Goal: Use online tool/utility: Utilize a website feature to perform a specific function

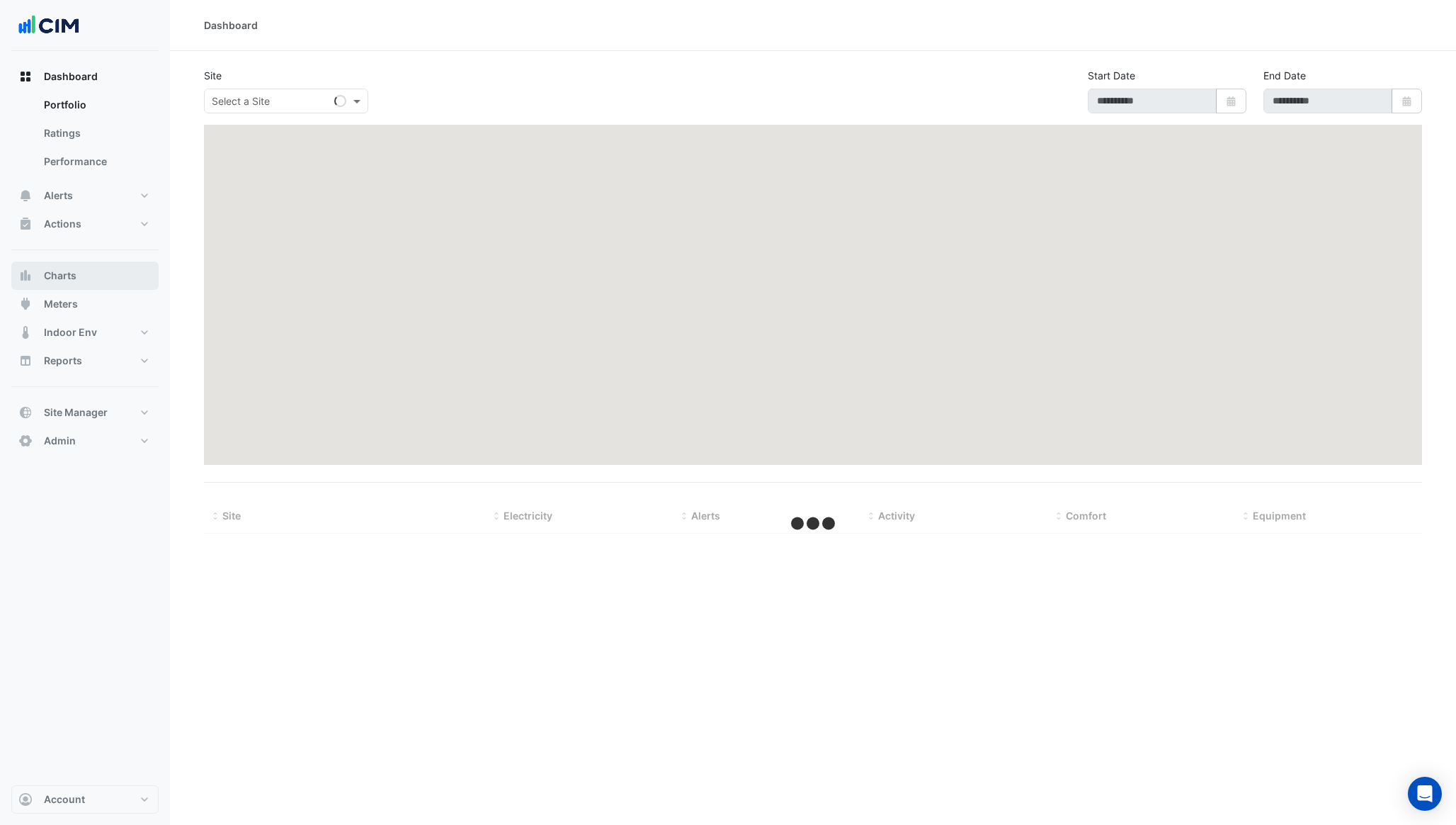
click at [86, 284] on button "Charts" at bounding box center [85, 275] width 148 height 28
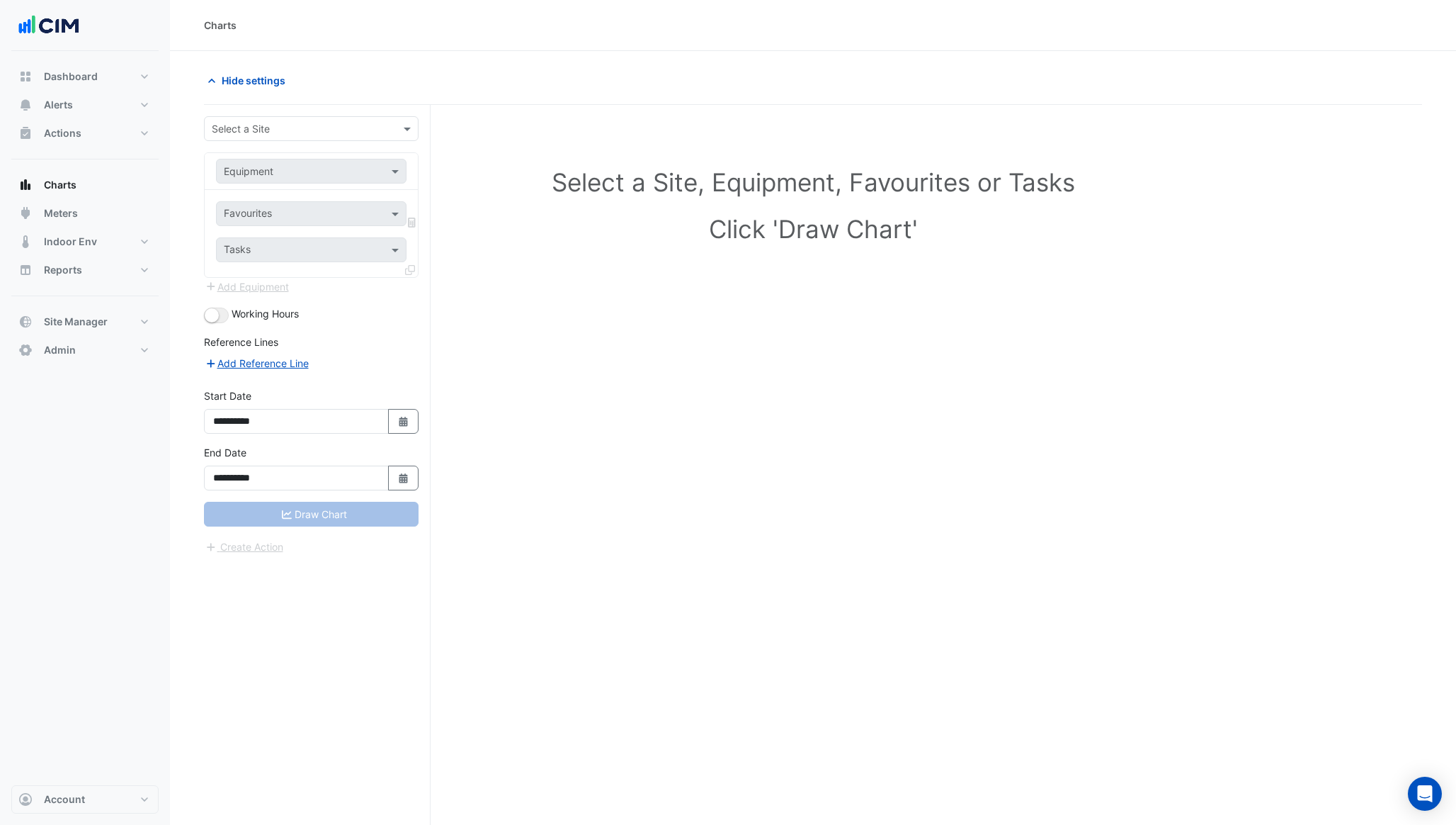
click at [313, 136] on div "Select a Site" at bounding box center [312, 128] width 215 height 24
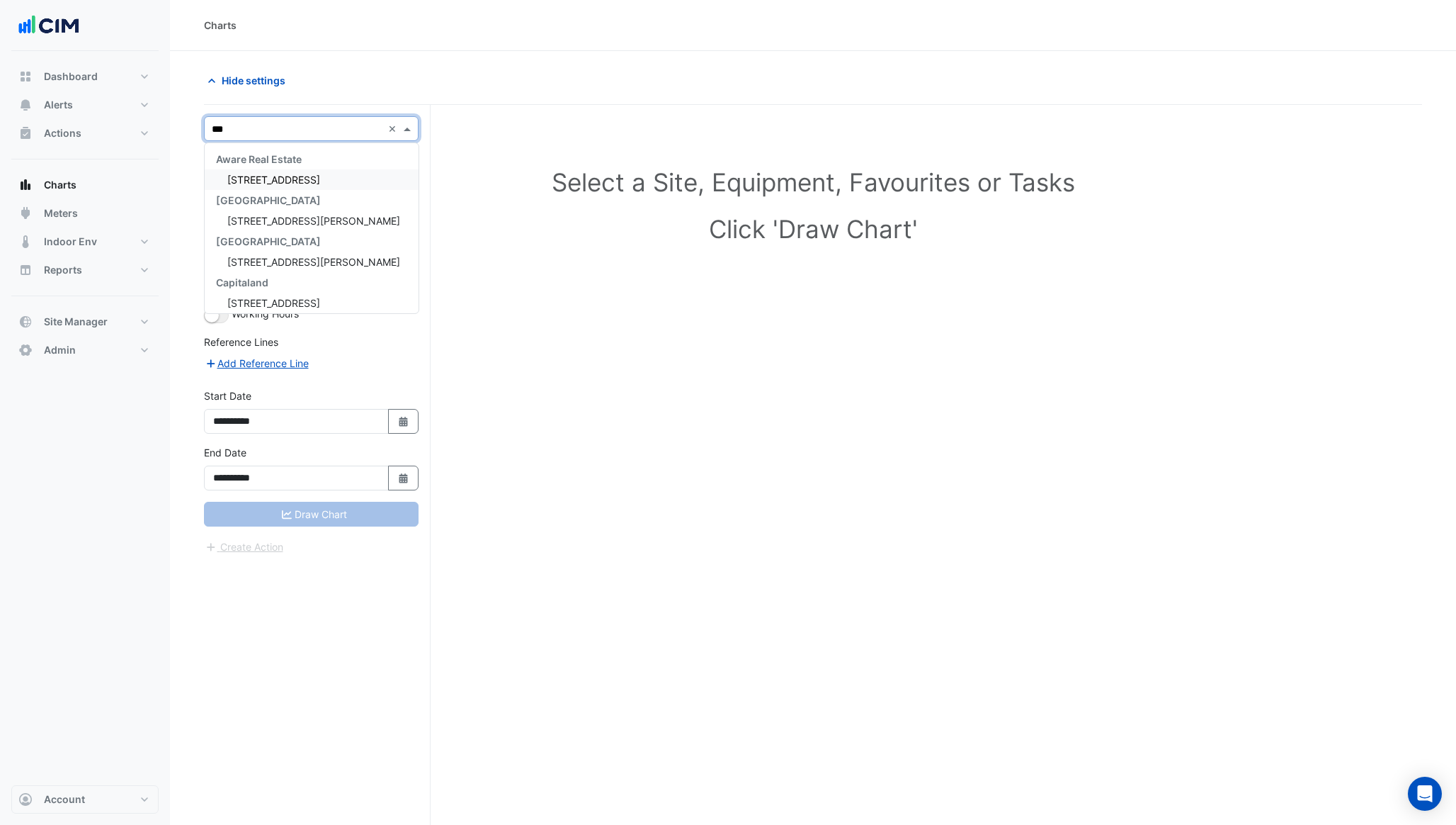
type input "****"
click at [307, 175] on span "Depuy Synthes - [GEOGRAPHIC_DATA]" at bounding box center [317, 180] width 180 height 12
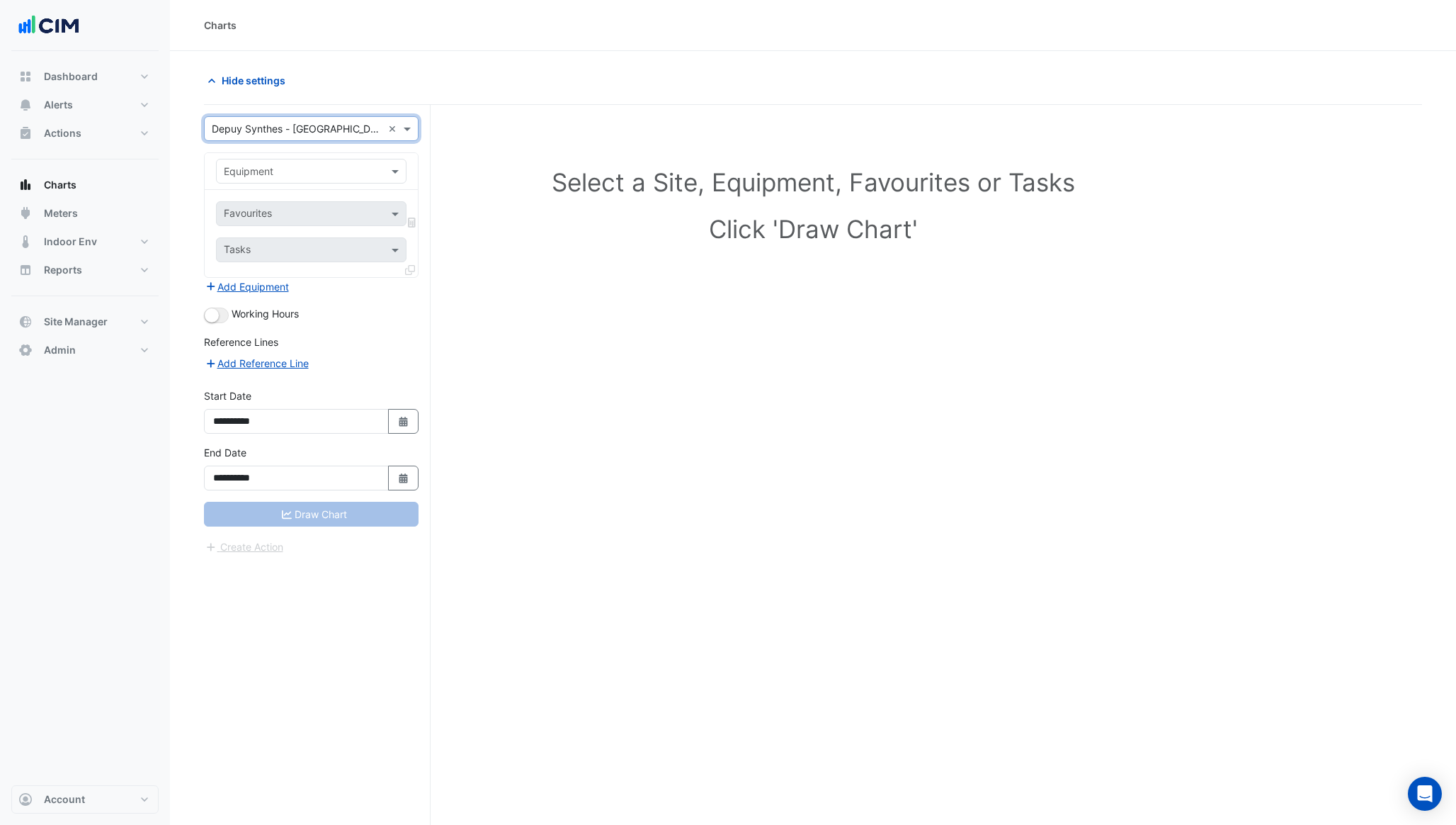
click at [329, 175] on input "text" at bounding box center [297, 171] width 147 height 15
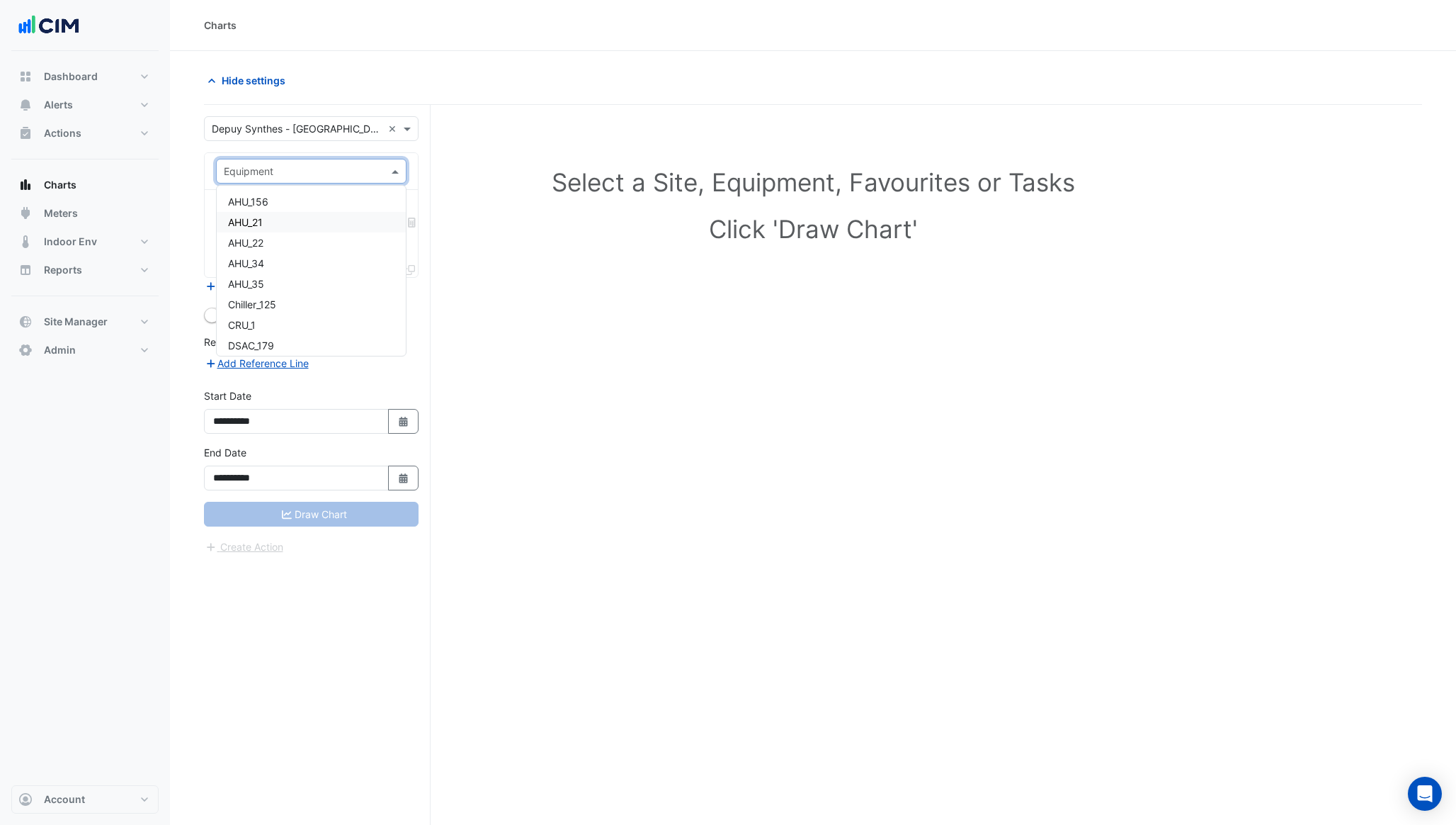
click at [338, 225] on div "AHU_21" at bounding box center [311, 223] width 189 height 21
click at [312, 221] on input "text" at bounding box center [295, 215] width 143 height 15
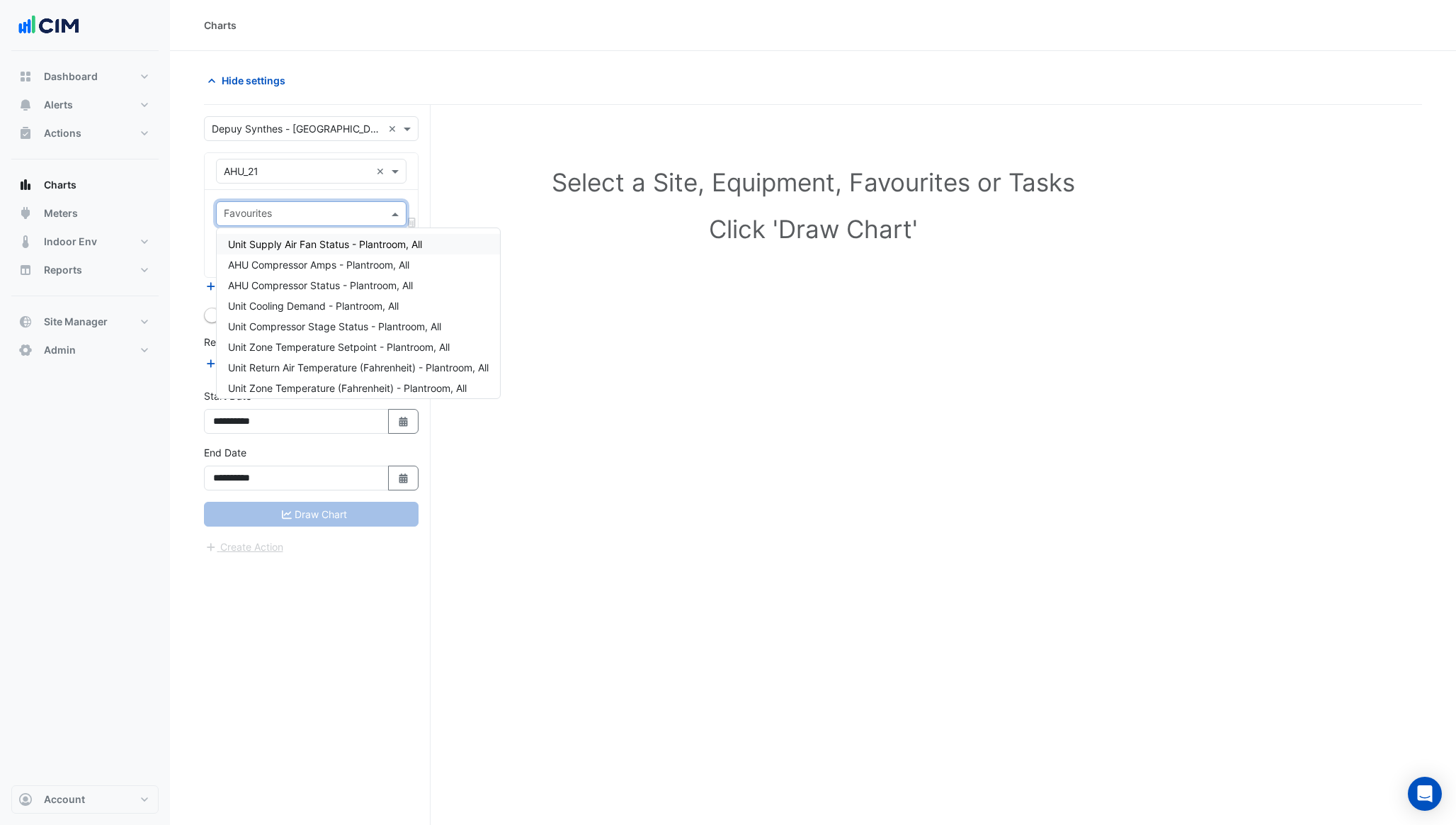
click at [316, 243] on span "Unit Supply Air Fan Status - Plantroom, All" at bounding box center [325, 244] width 194 height 12
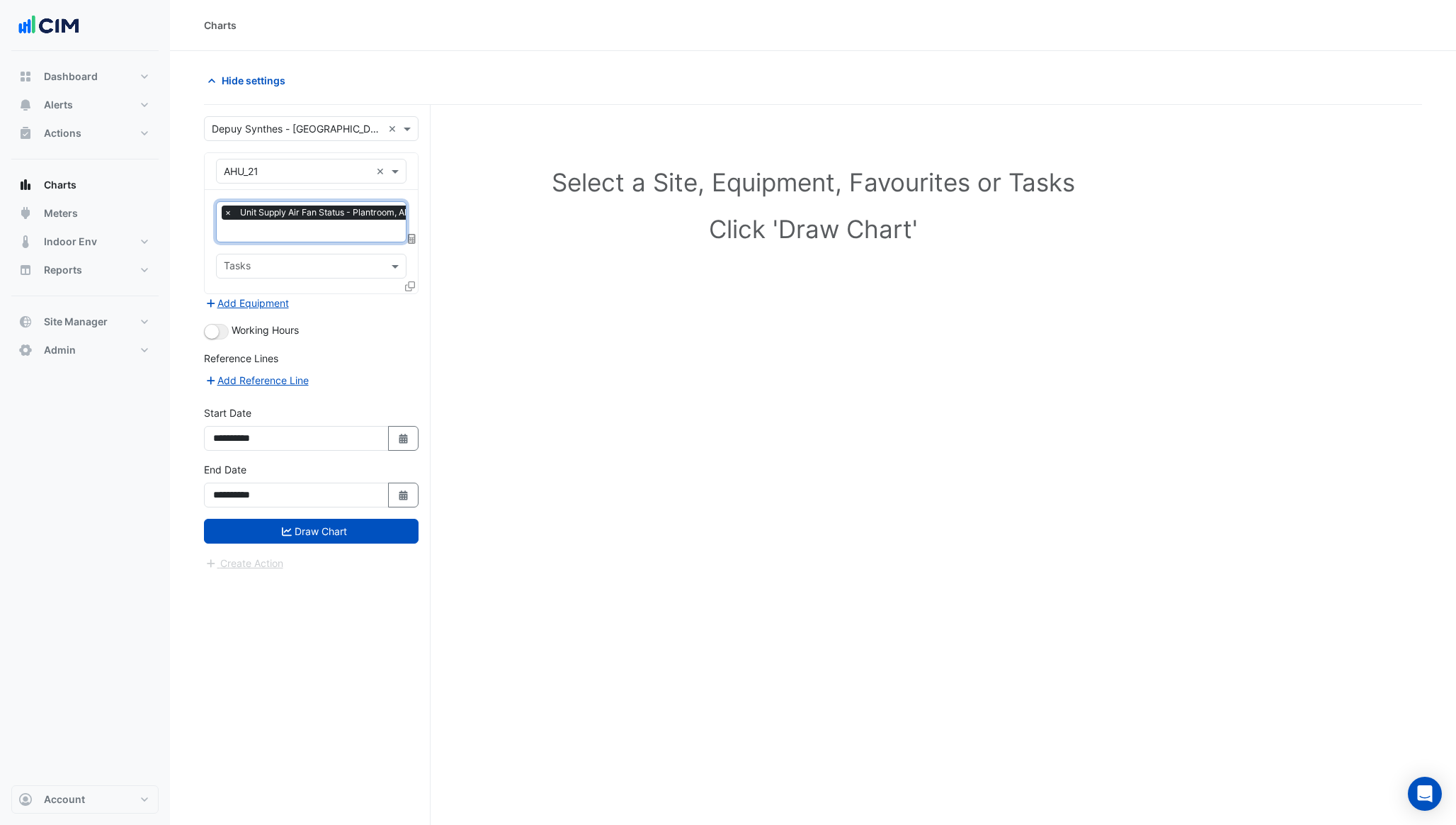
click at [330, 235] on input "text" at bounding box center [319, 231] width 192 height 15
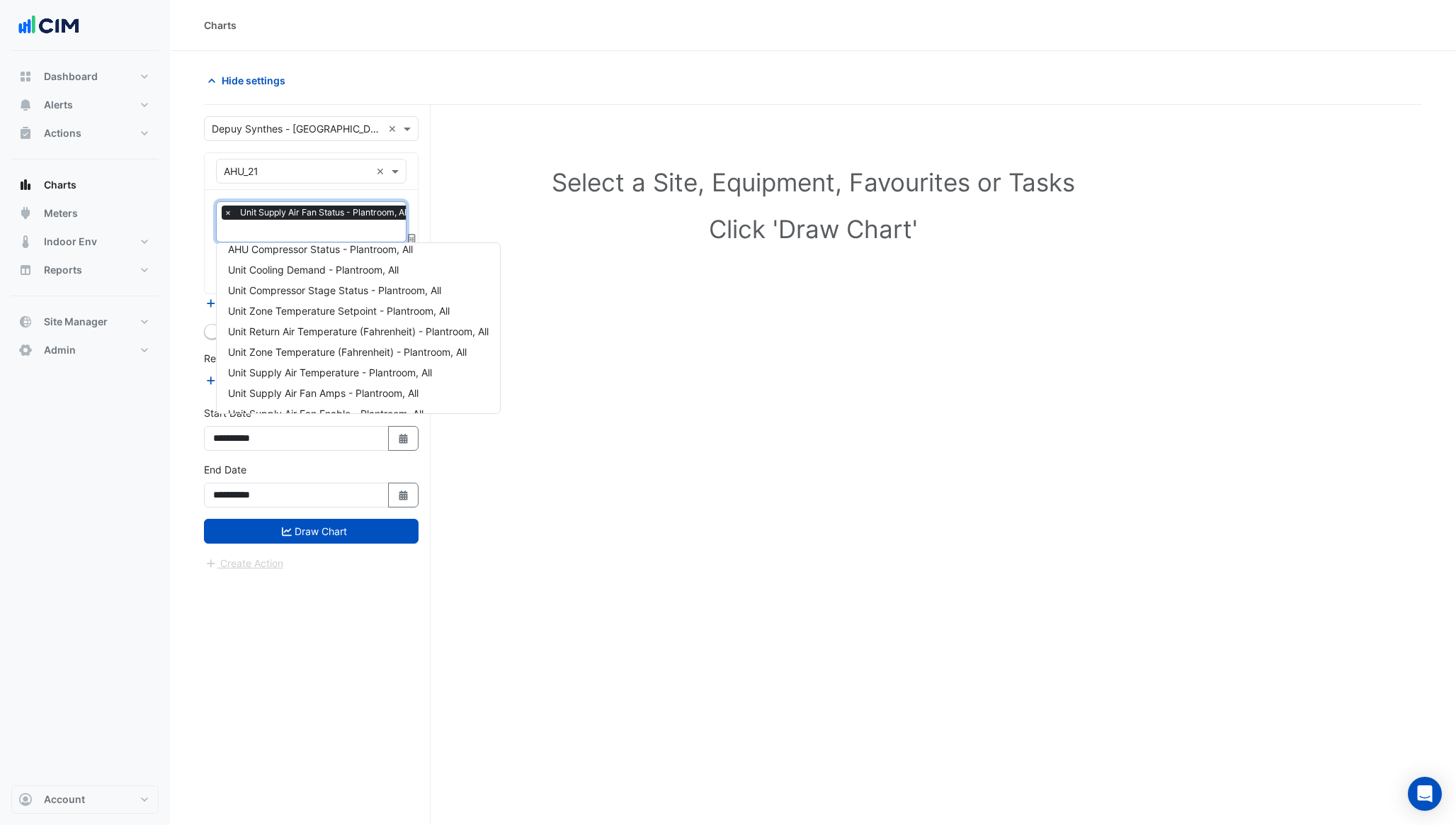
scroll to position [67, 0]
click at [326, 397] on span "Unit Supply Air Fan Enable - Plantroom, All" at bounding box center [326, 397] width 196 height 12
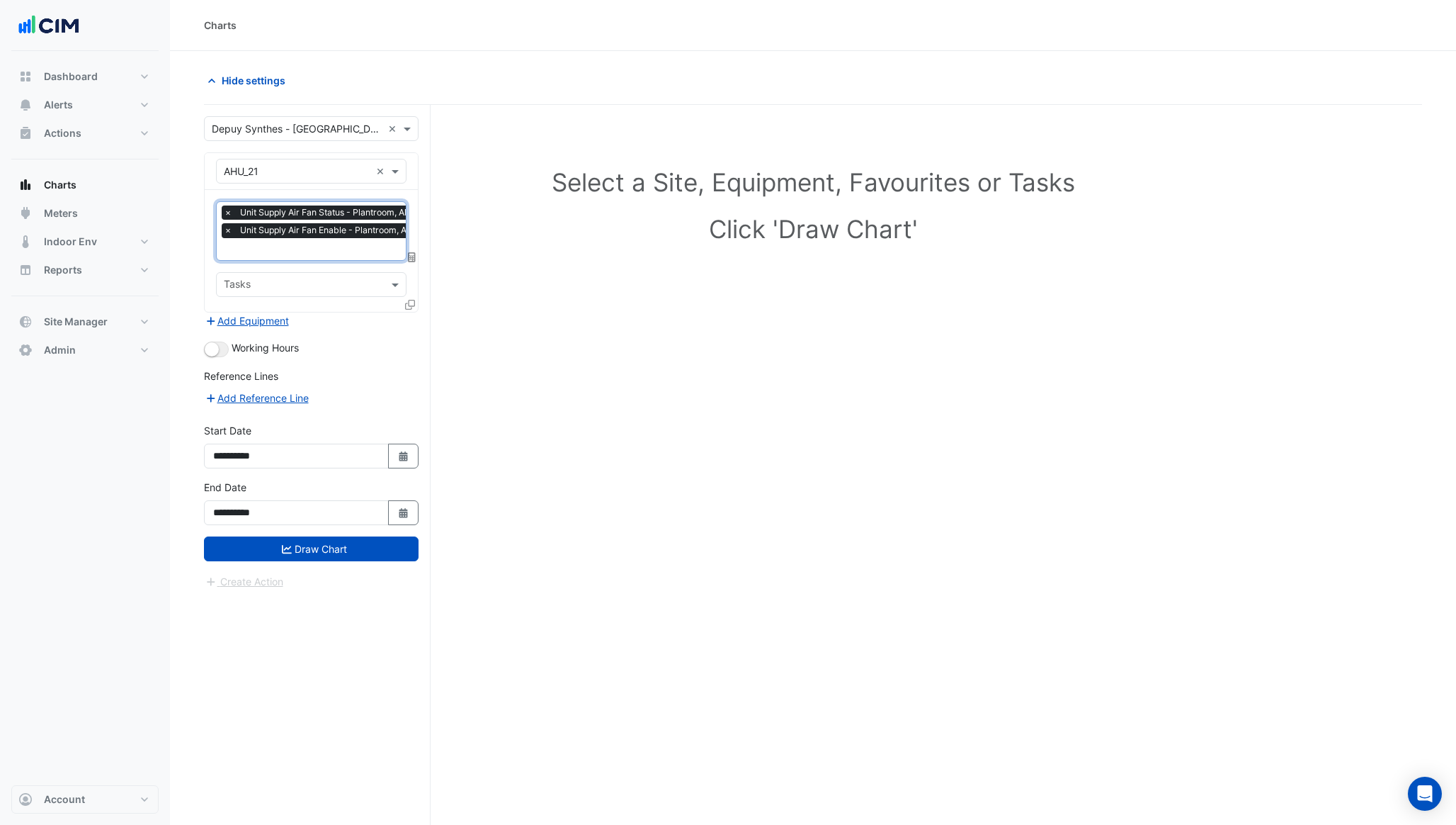
click at [323, 251] on input "text" at bounding box center [320, 250] width 194 height 15
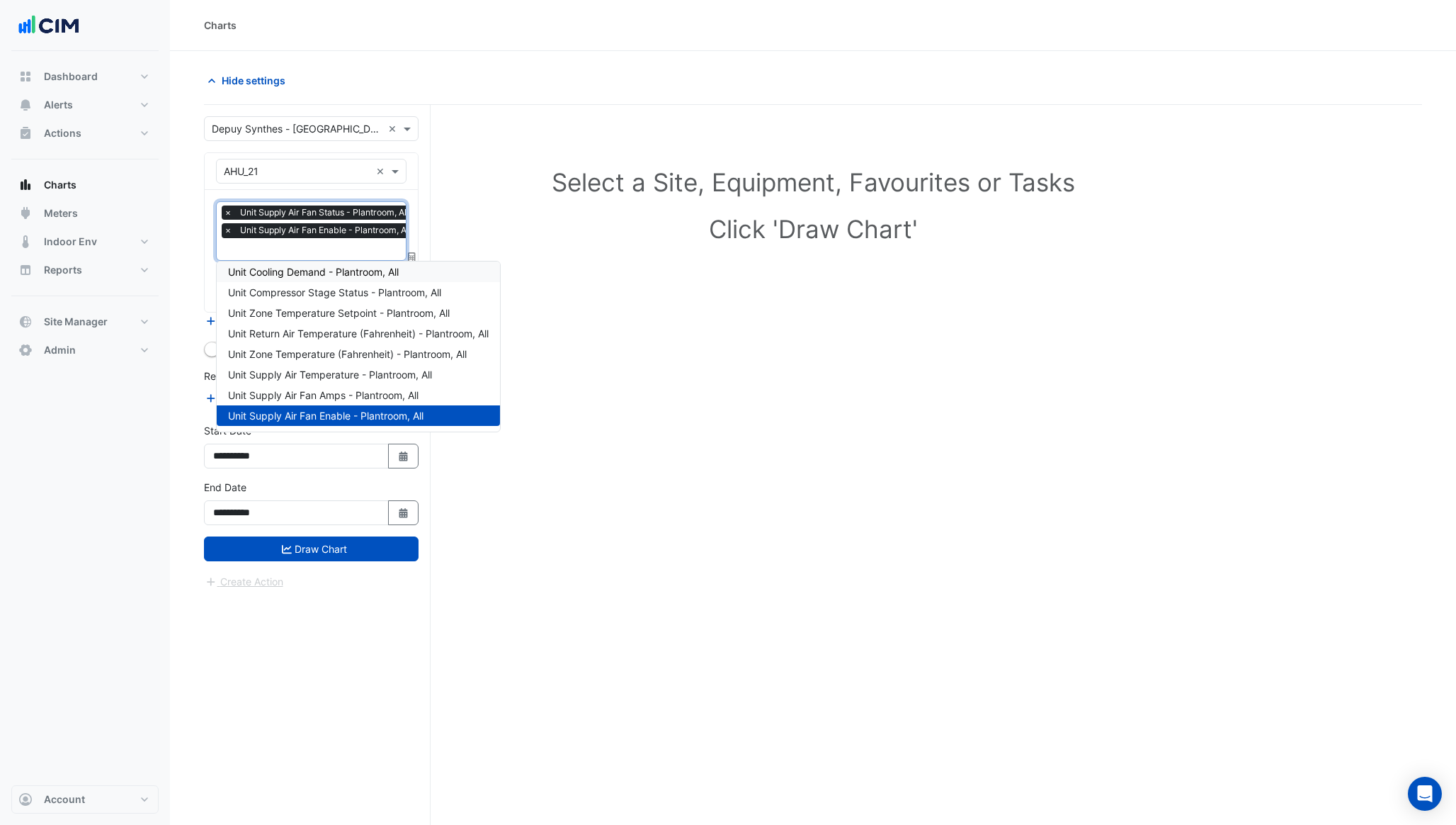
click at [324, 277] on span "Unit Cooling Demand - Plantroom, All" at bounding box center [313, 272] width 171 height 12
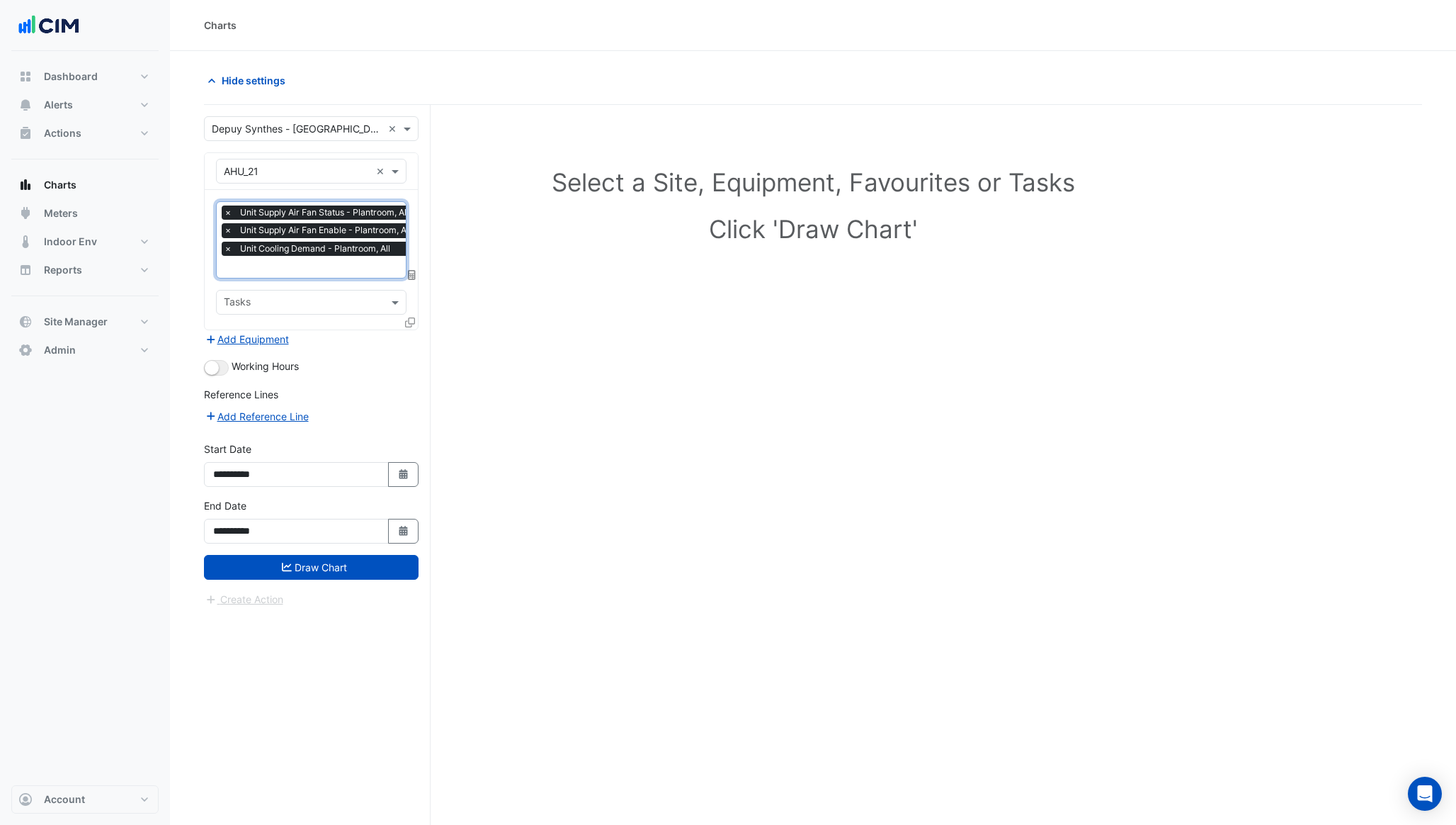
click at [313, 261] on input "text" at bounding box center [320, 268] width 194 height 15
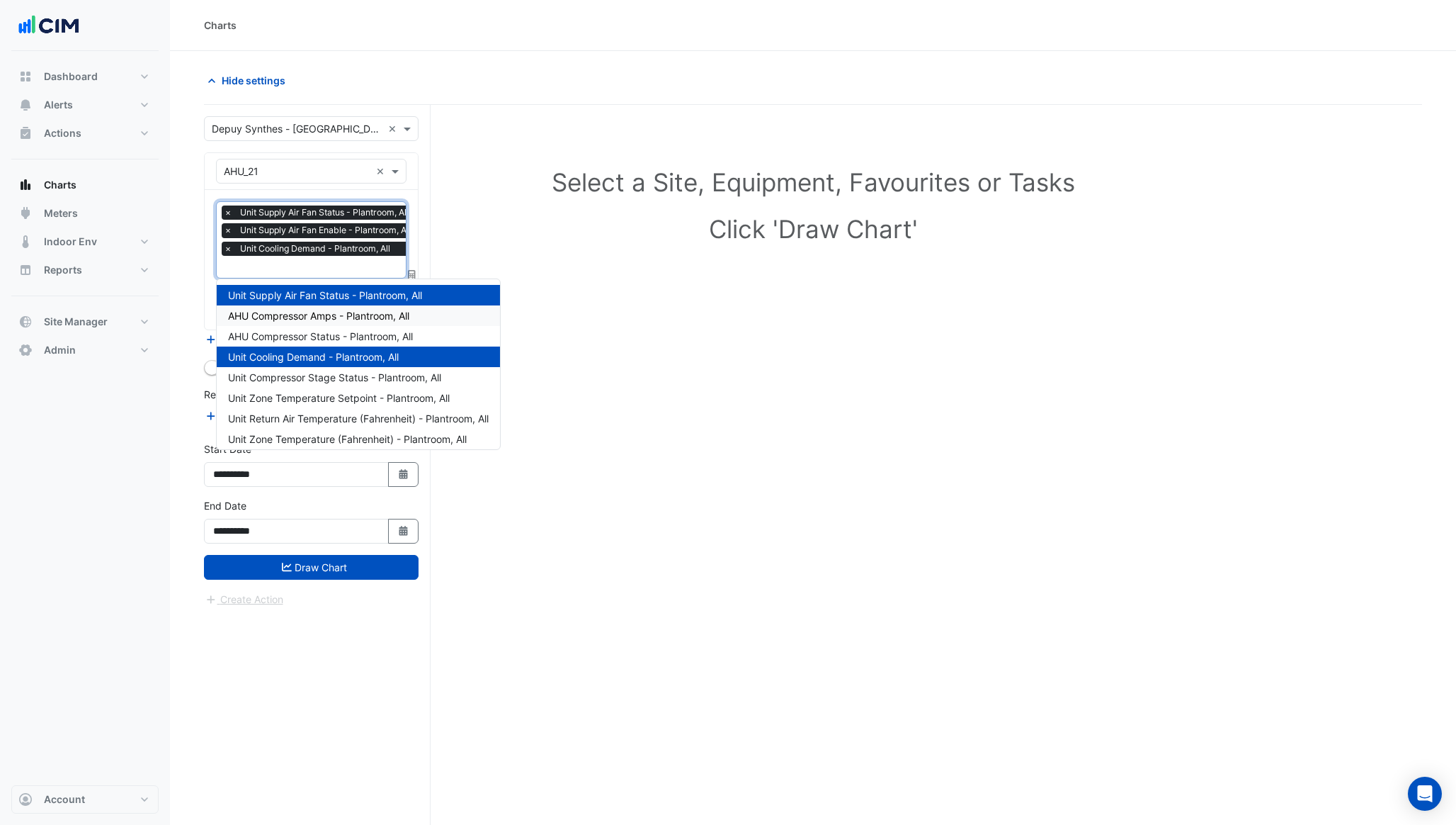
click at [310, 315] on span "AHU Compressor Amps - Plantroom, All" at bounding box center [319, 316] width 182 height 12
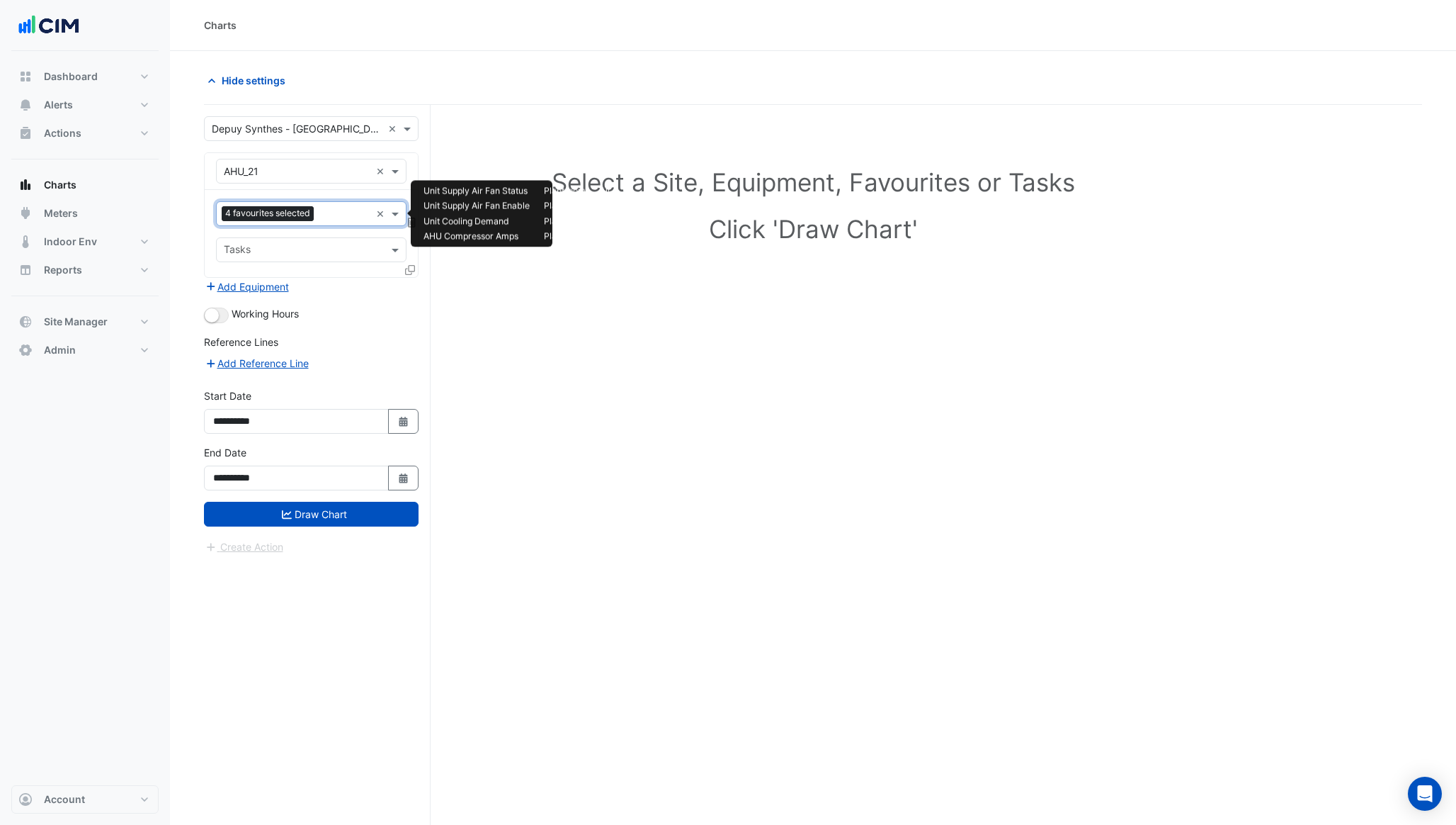
click at [330, 217] on input "text" at bounding box center [345, 215] width 51 height 15
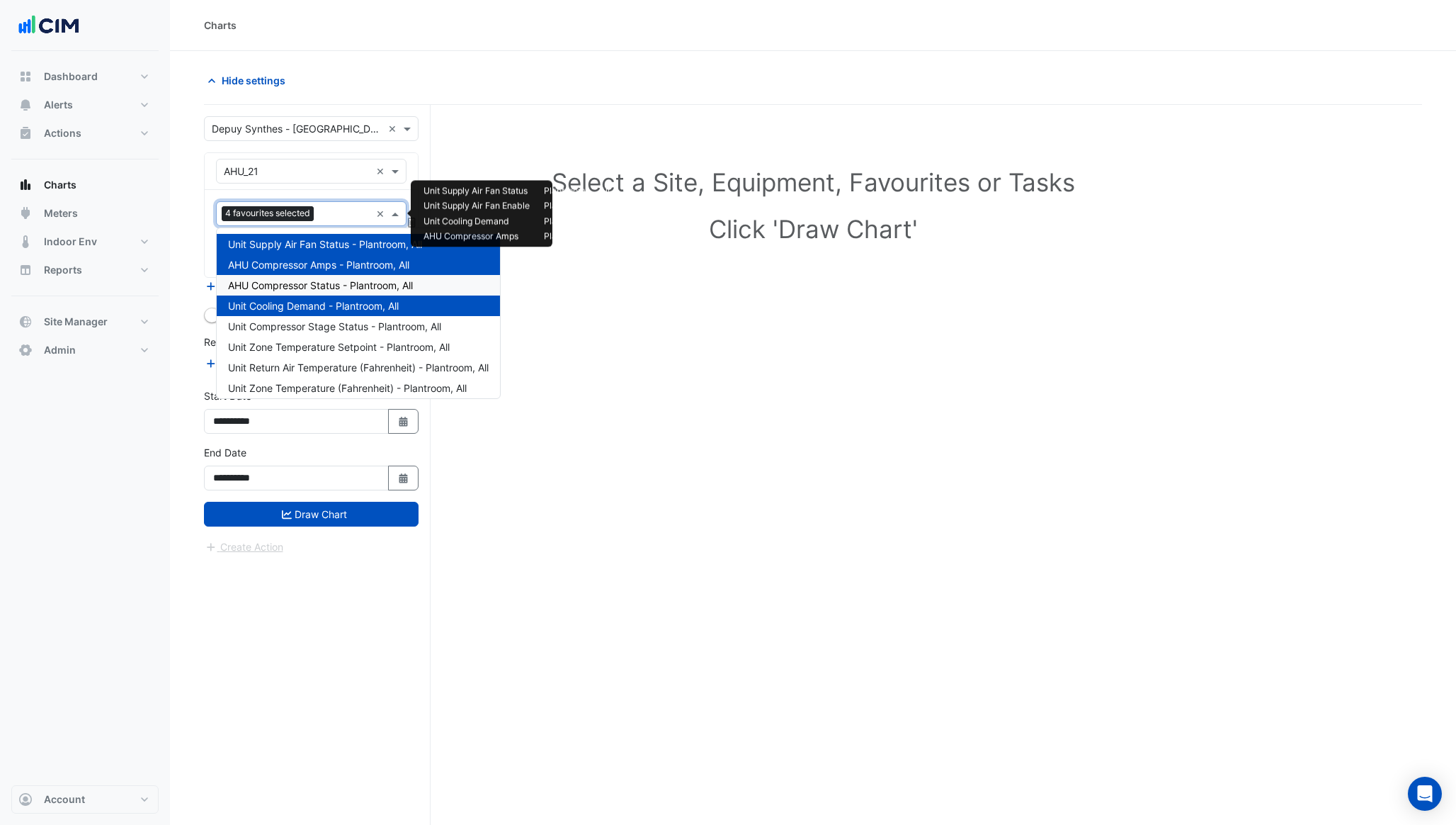
click at [321, 285] on span "AHU Compressor Status - Plantroom, All" at bounding box center [320, 285] width 185 height 12
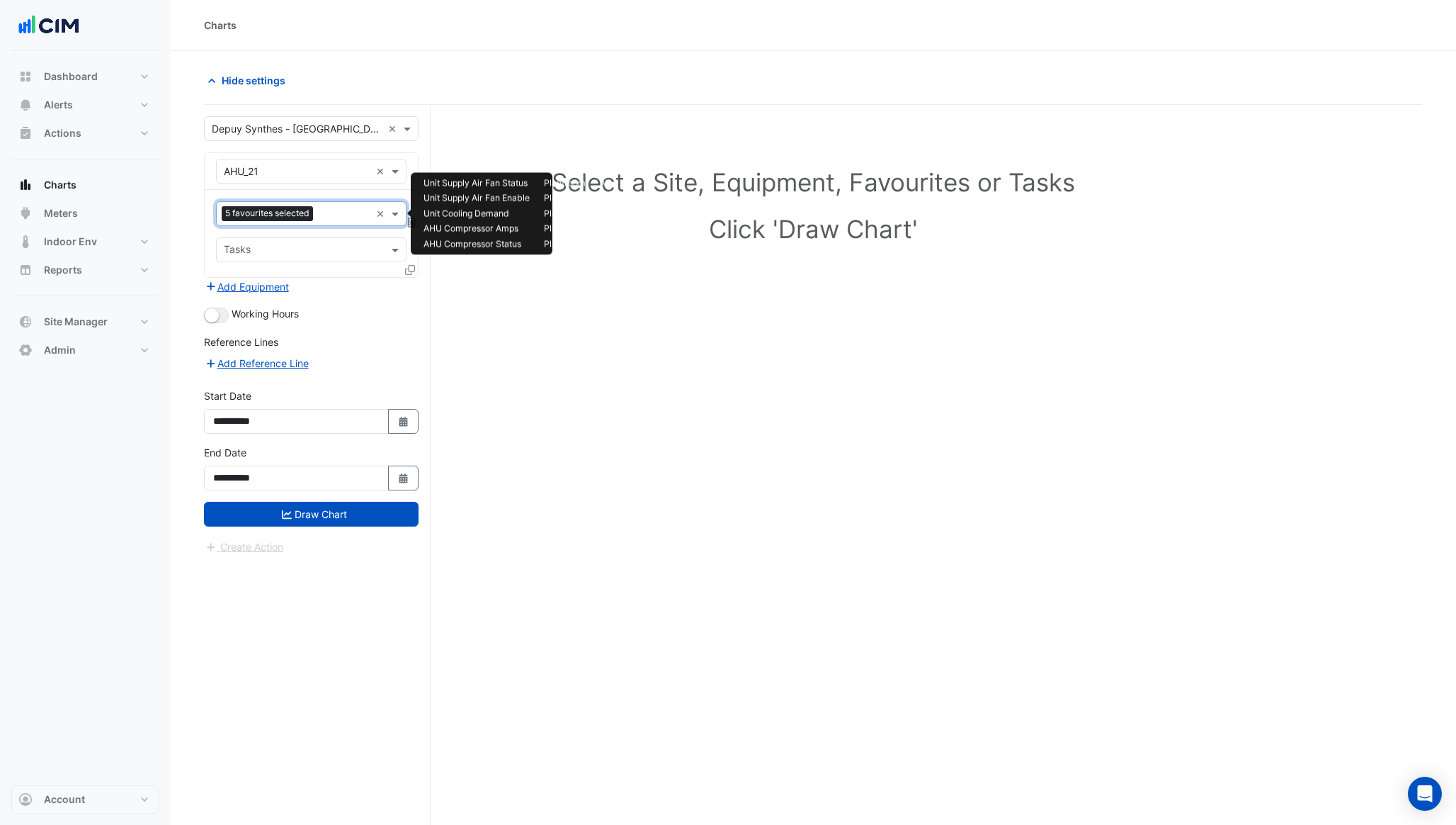
click at [333, 220] on input "text" at bounding box center [344, 215] width 52 height 15
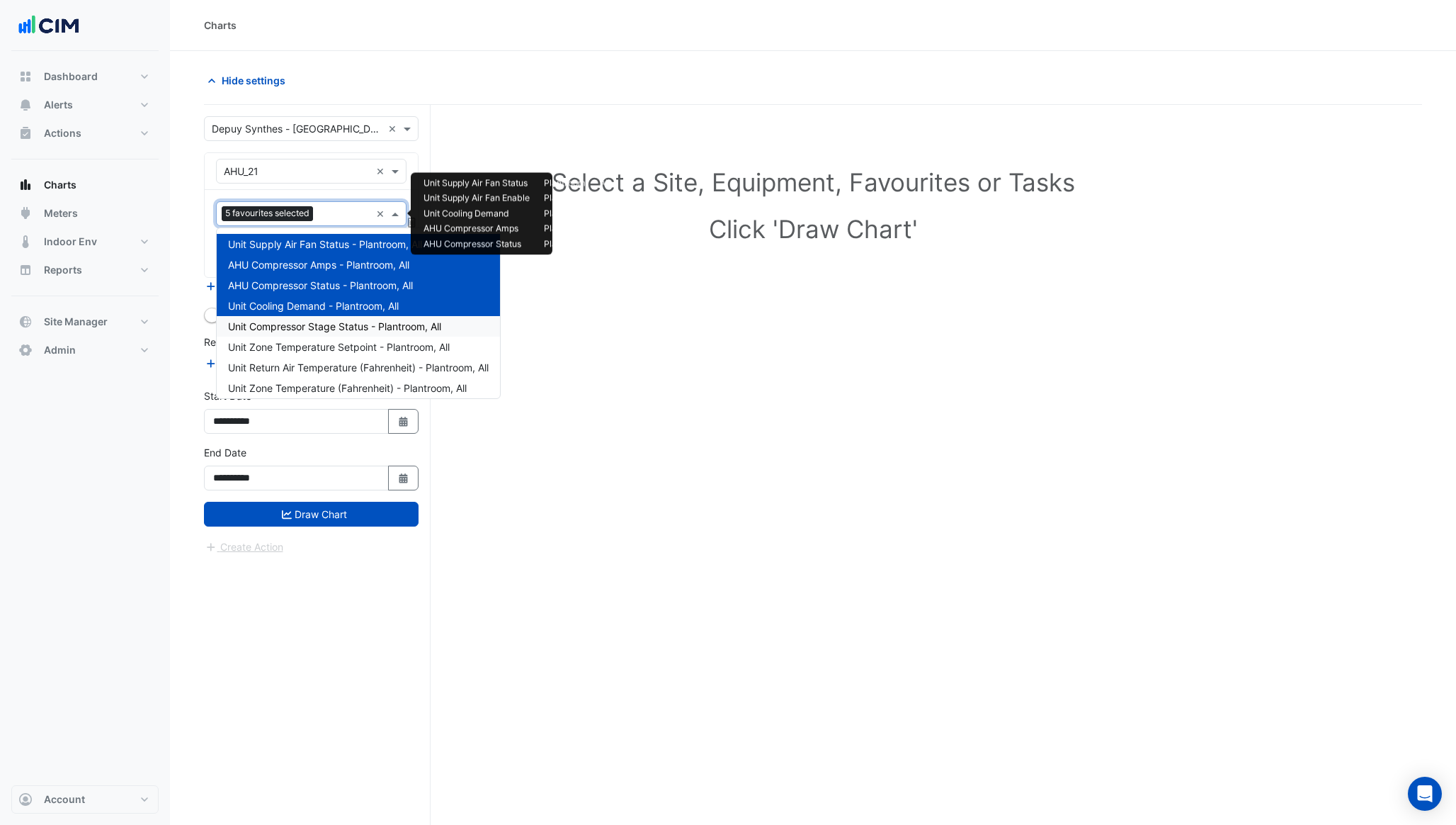
click at [311, 331] on span "Unit Compressor Stage Status - Plantroom, All" at bounding box center [334, 327] width 213 height 12
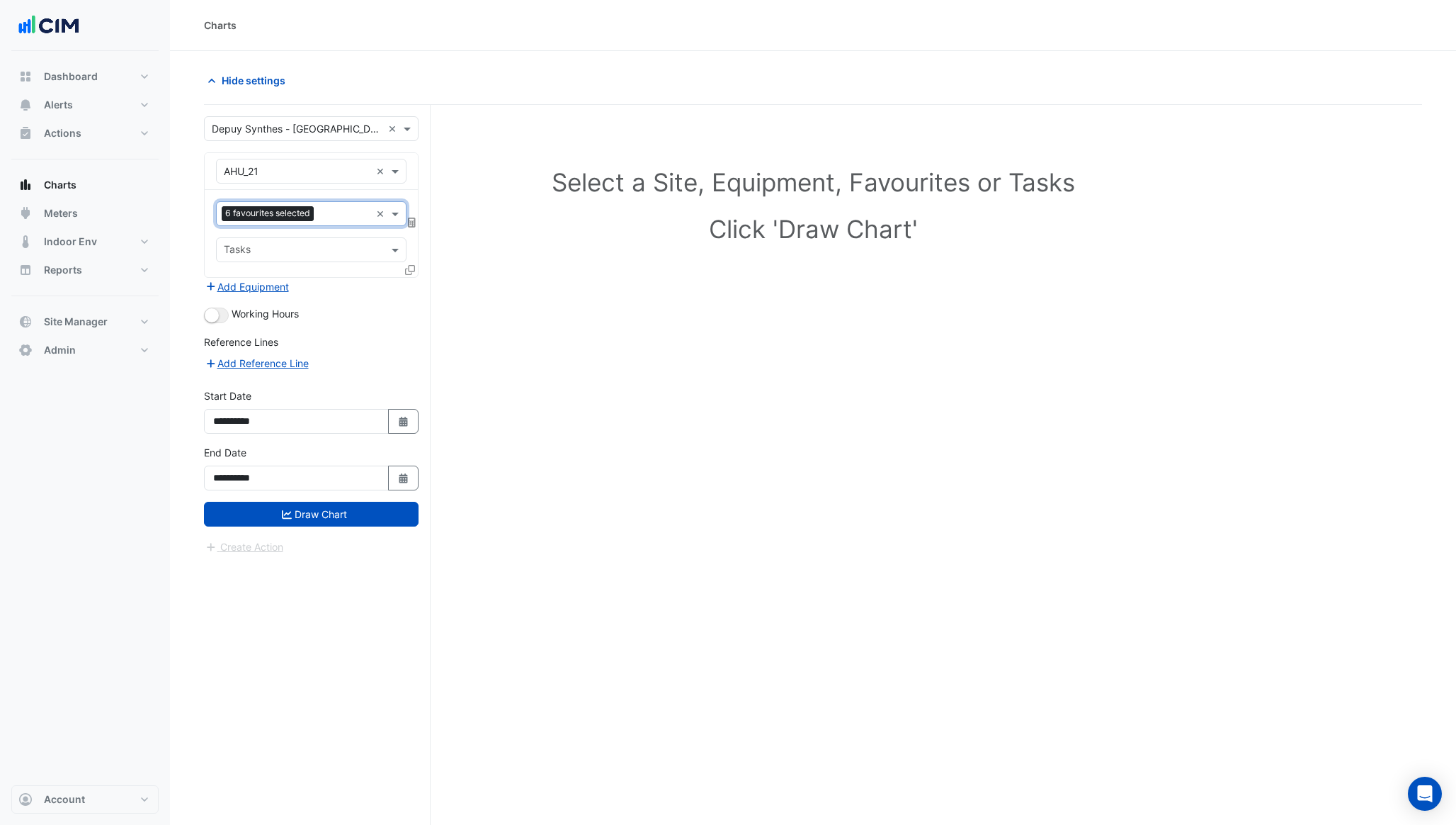
click at [332, 212] on input "text" at bounding box center [345, 215] width 51 height 15
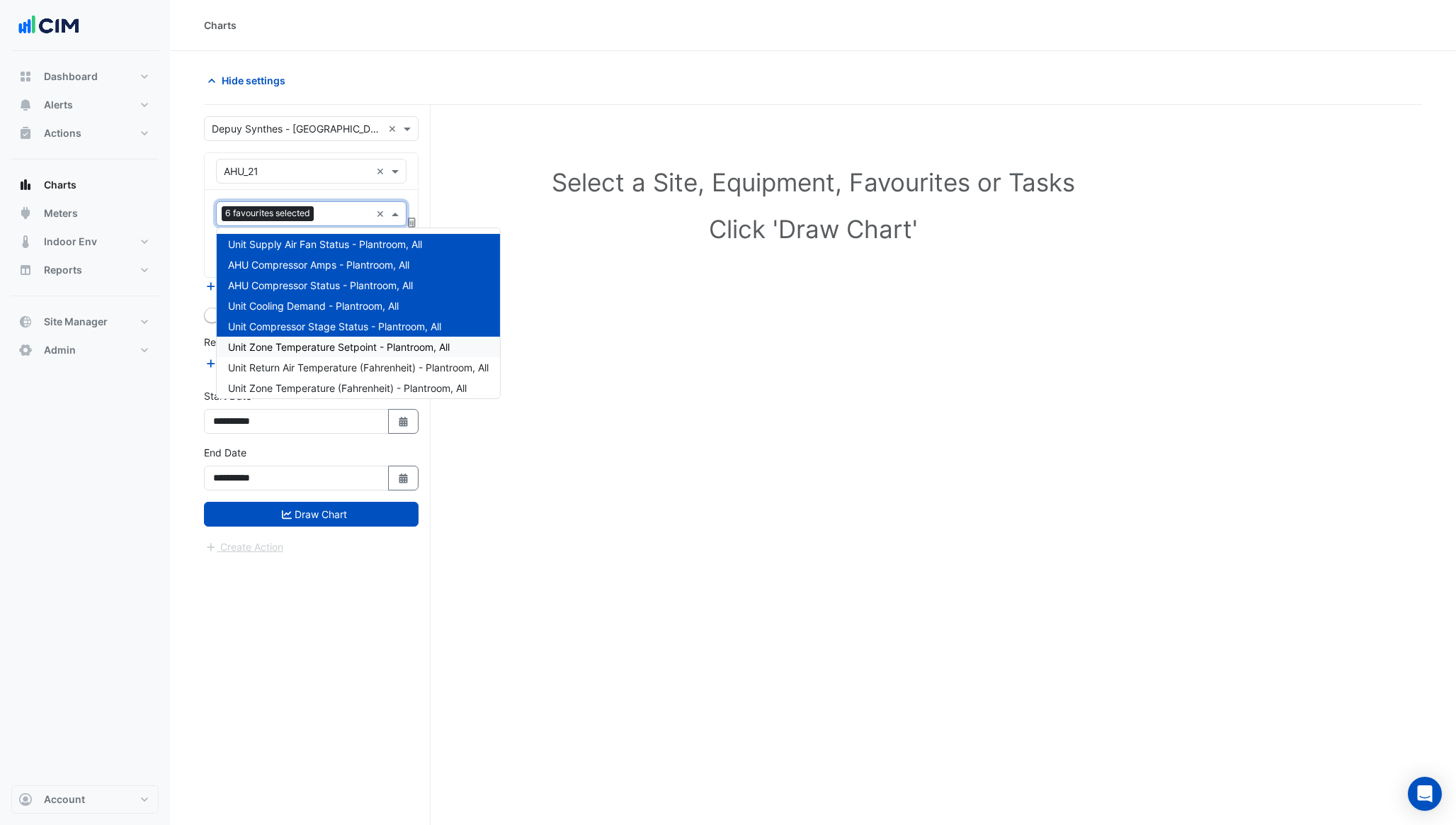
click at [318, 342] on span "Unit Zone Temperature Setpoint - Plantroom, All" at bounding box center [339, 347] width 222 height 12
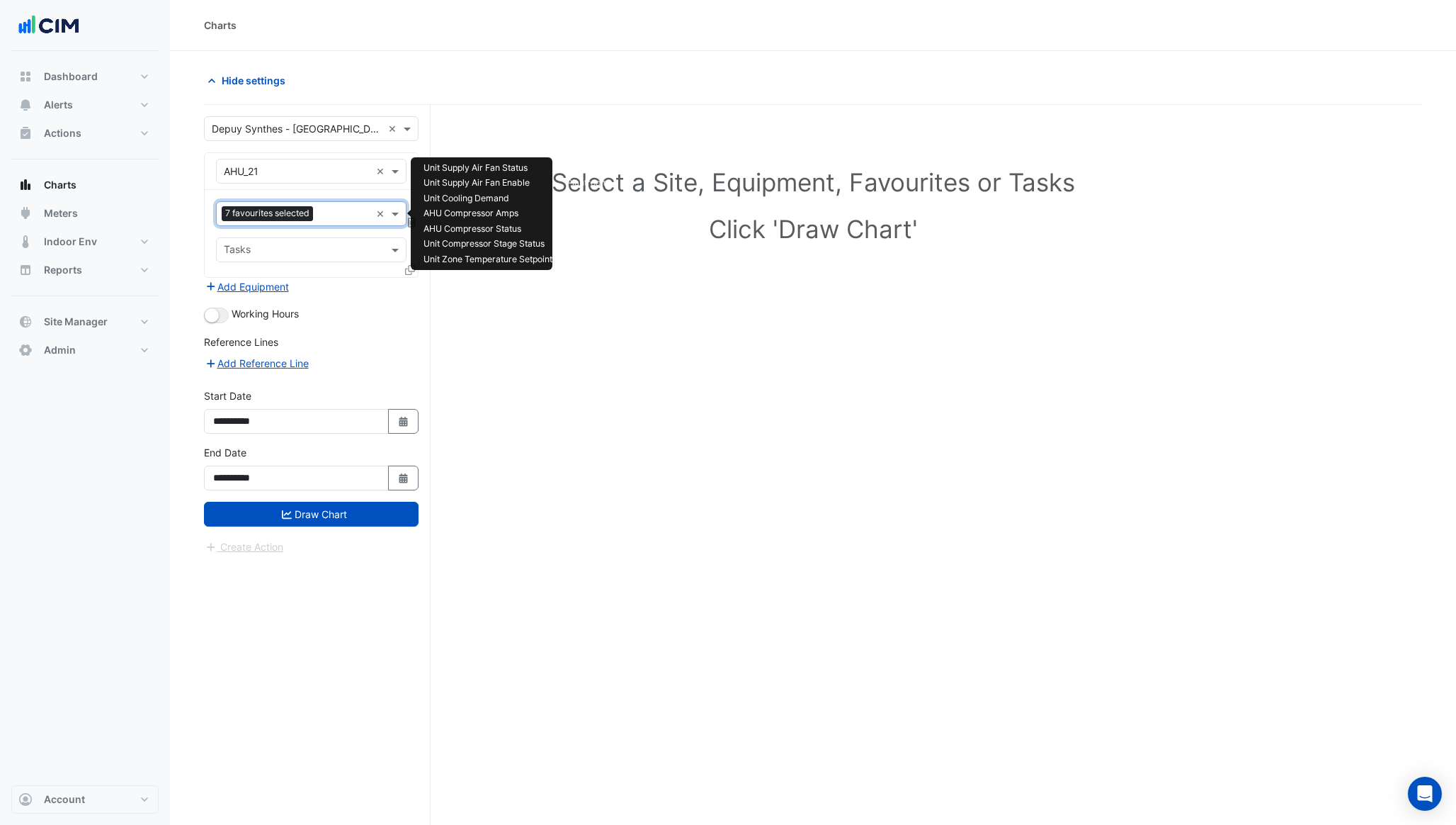
click at [332, 215] on input "text" at bounding box center [344, 215] width 52 height 15
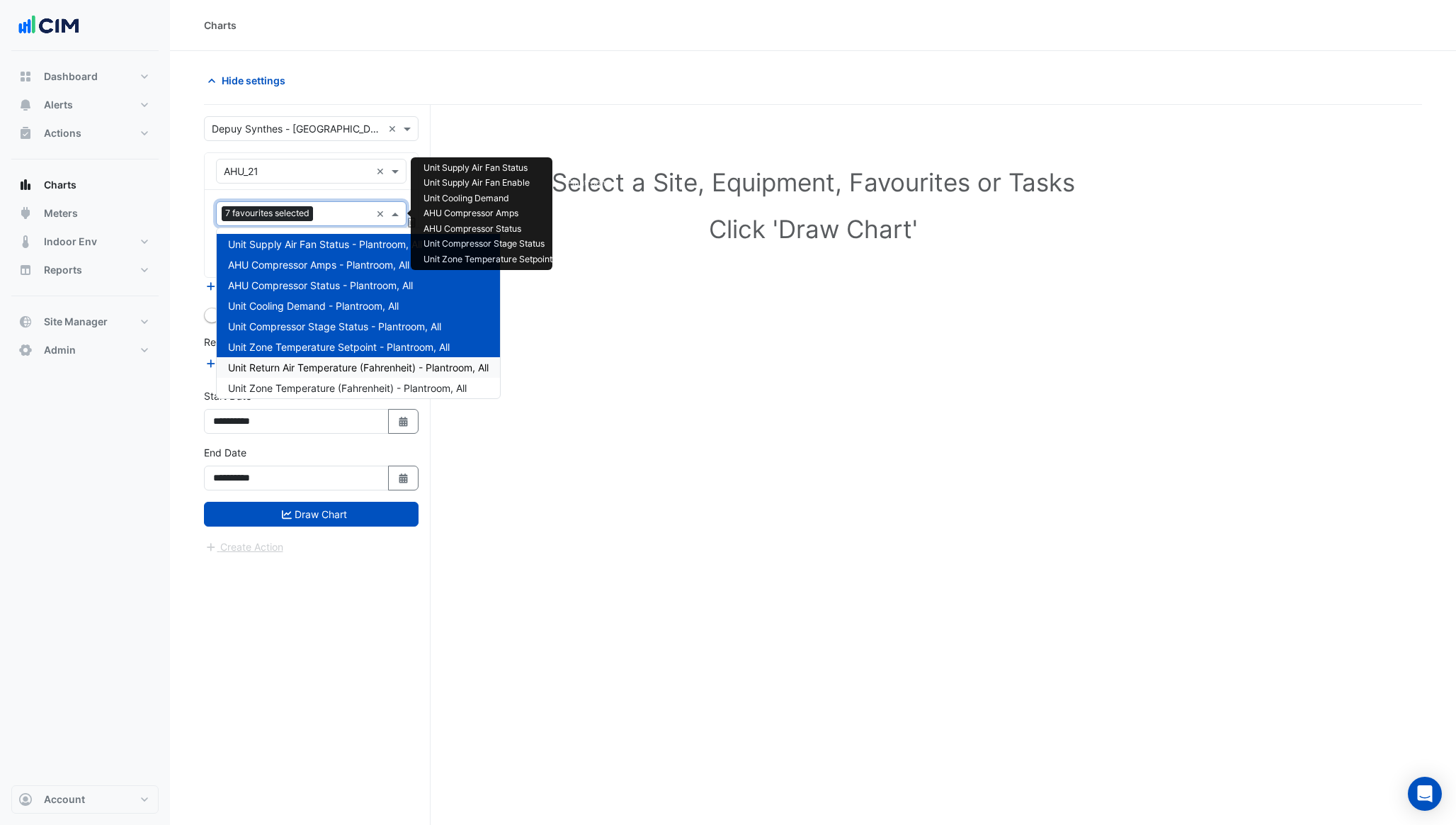
click at [321, 359] on div "Unit Return Air Temperature (Fahrenheit) - Plantroom, All" at bounding box center [358, 368] width 284 height 21
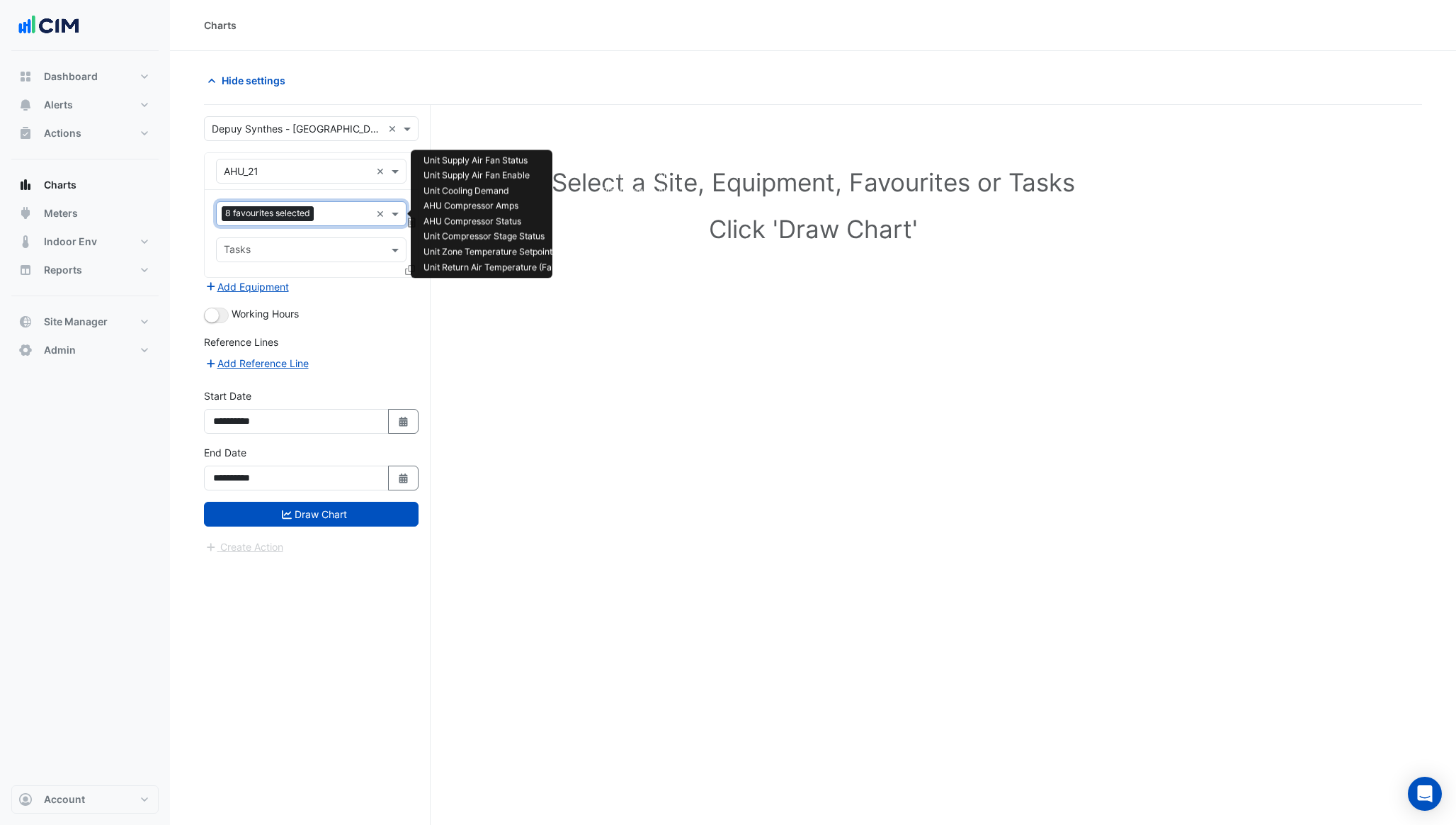
click at [326, 215] on input "text" at bounding box center [345, 215] width 51 height 15
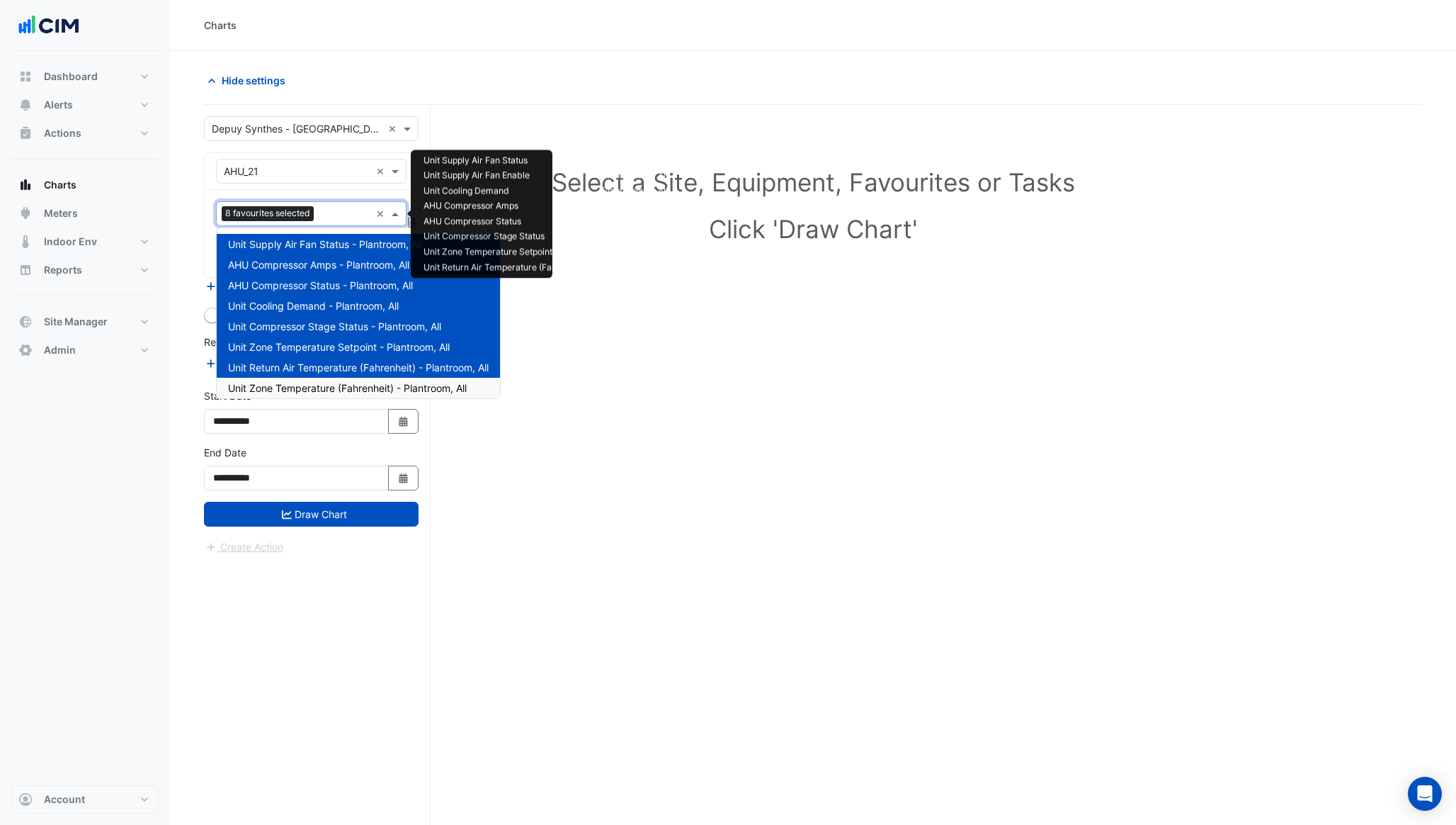
click at [332, 384] on span "Unit Zone Temperature (Fahrenheit) - Plantroom, All" at bounding box center [347, 388] width 238 height 12
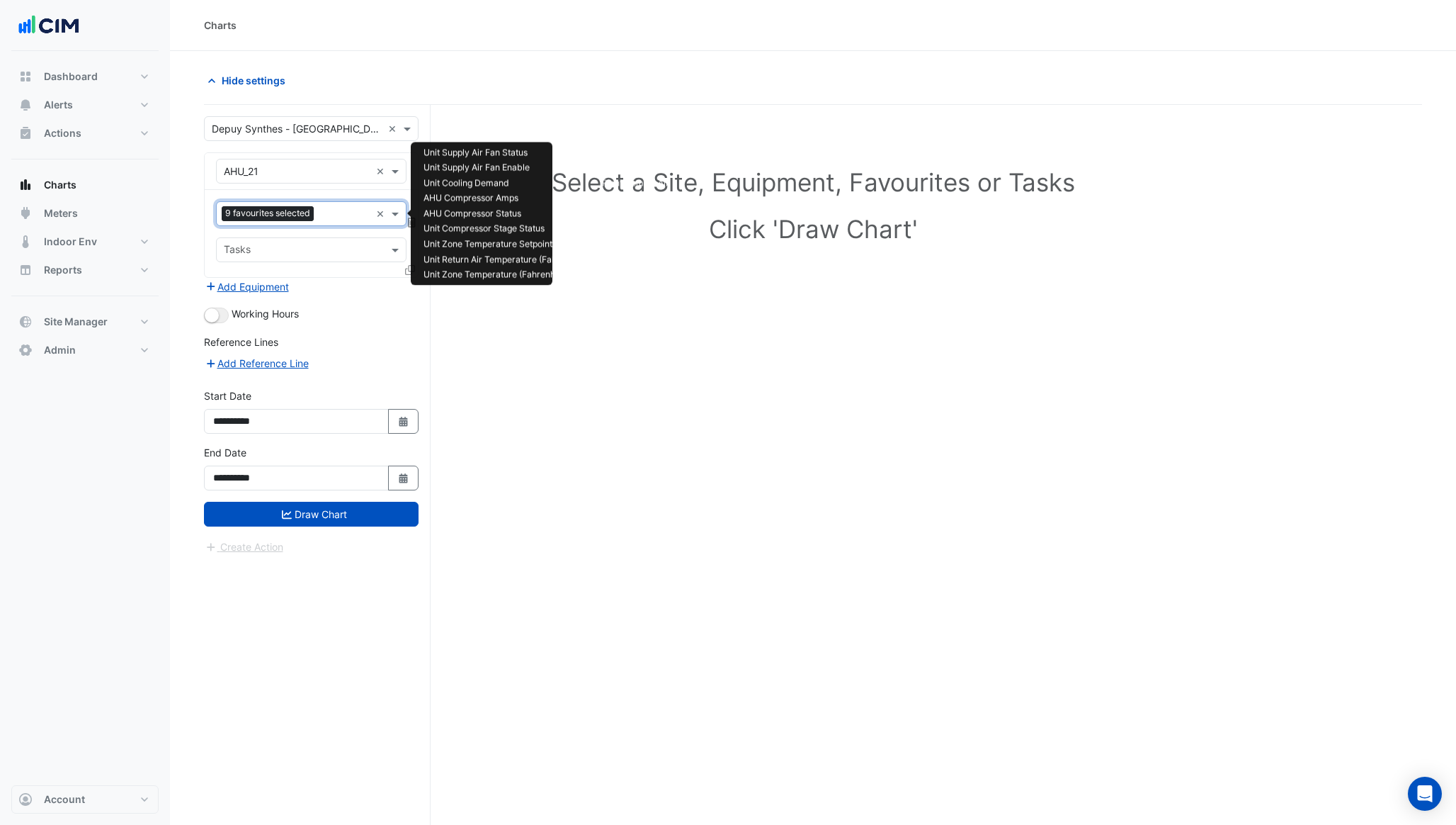
click at [328, 218] on input "text" at bounding box center [345, 215] width 51 height 15
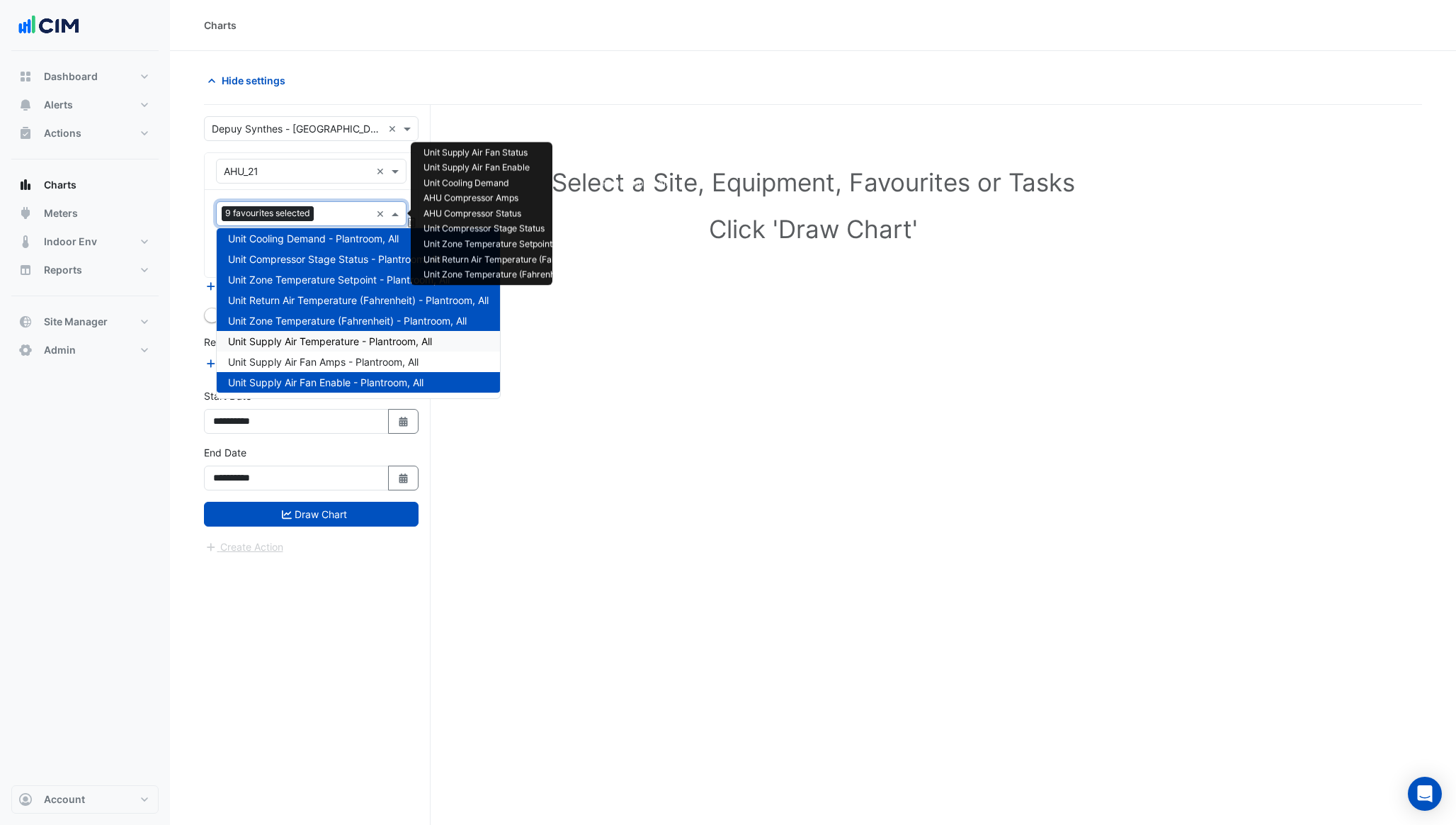
click at [304, 340] on span "Unit Supply Air Temperature - Plantroom, All" at bounding box center [330, 341] width 204 height 12
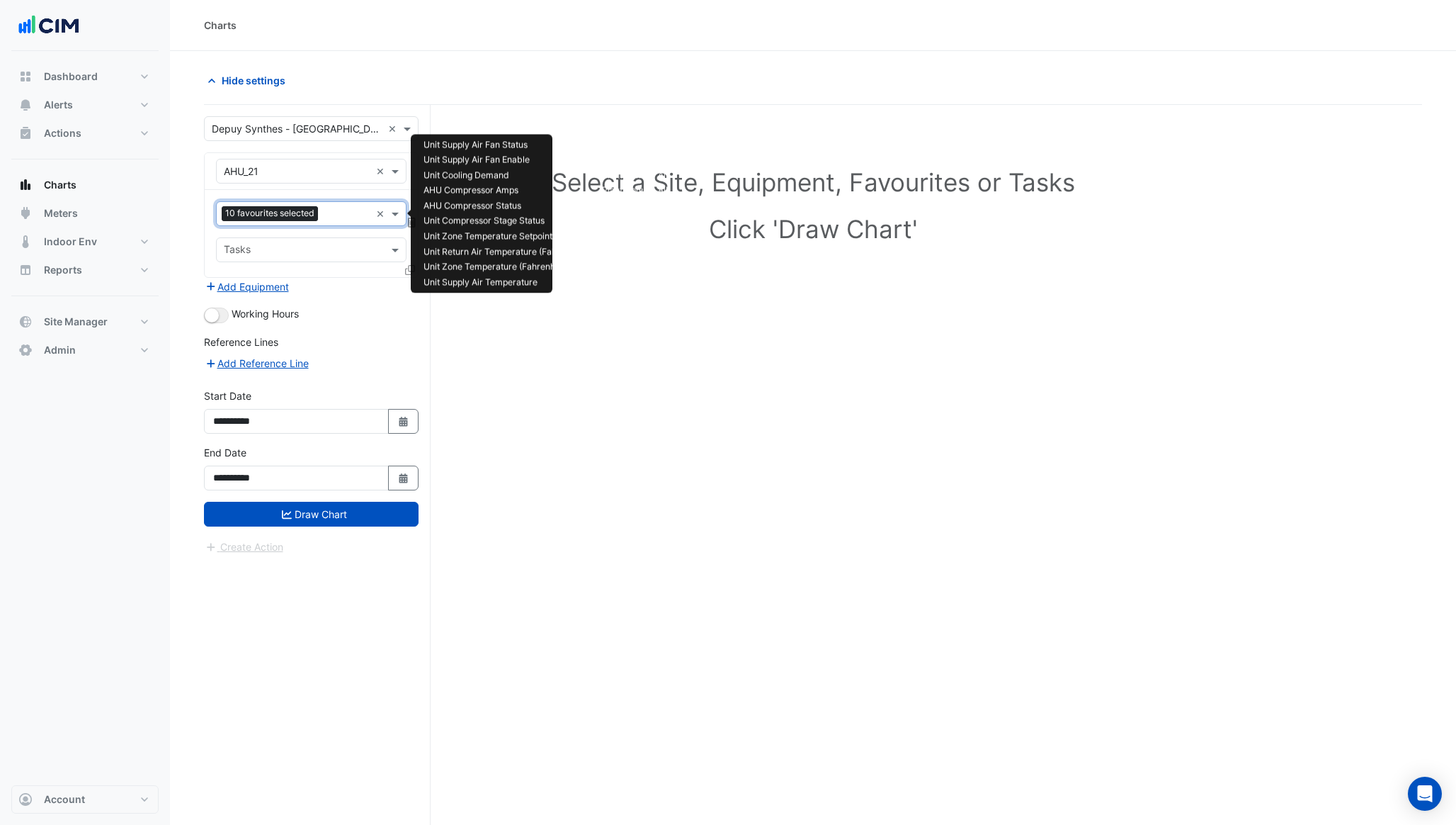
click at [327, 210] on input "text" at bounding box center [347, 215] width 47 height 15
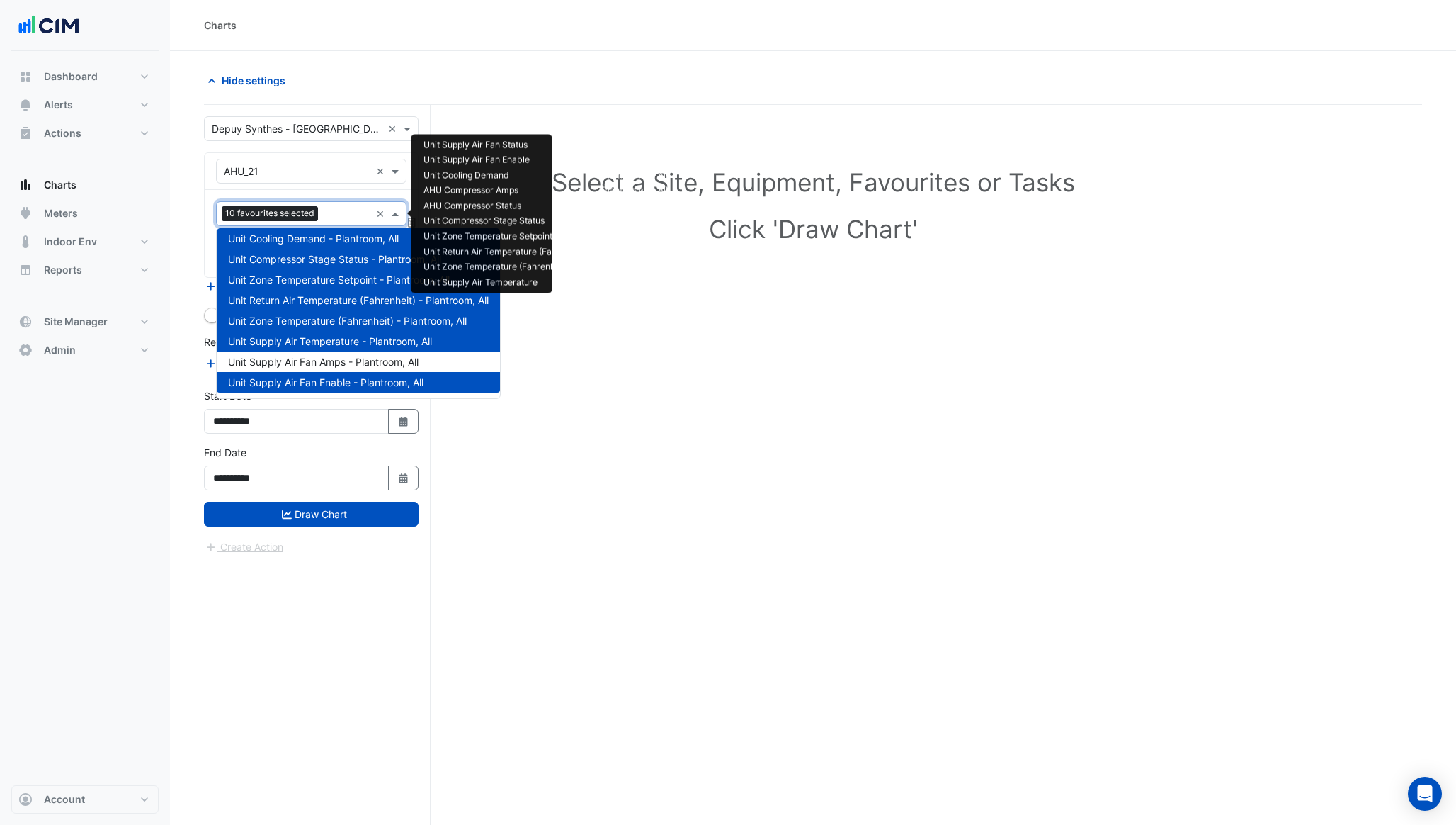
scroll to position [54, 0]
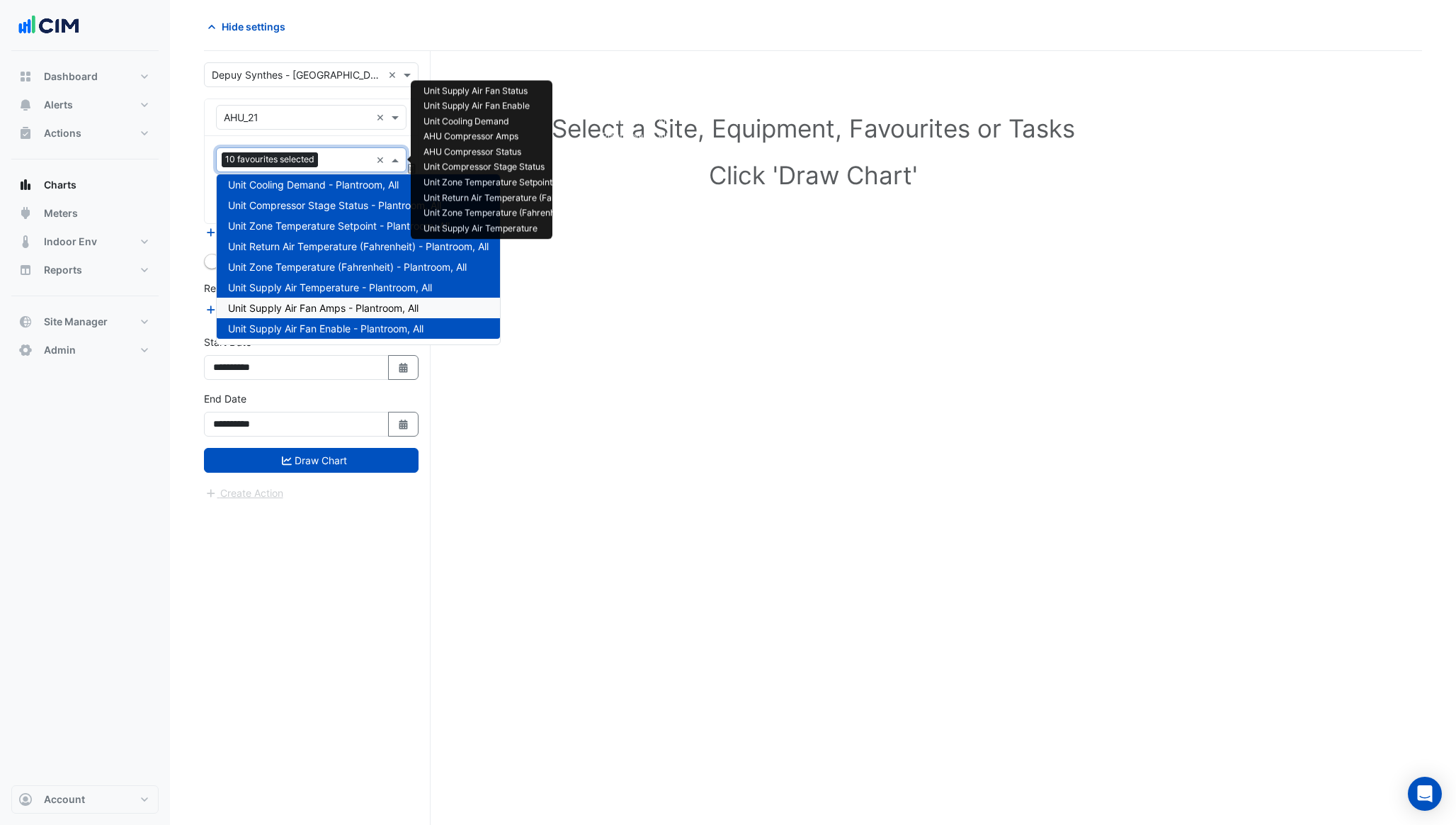
click at [304, 308] on span "Unit Supply Air Fan Amps - Plantroom, All" at bounding box center [323, 308] width 190 height 12
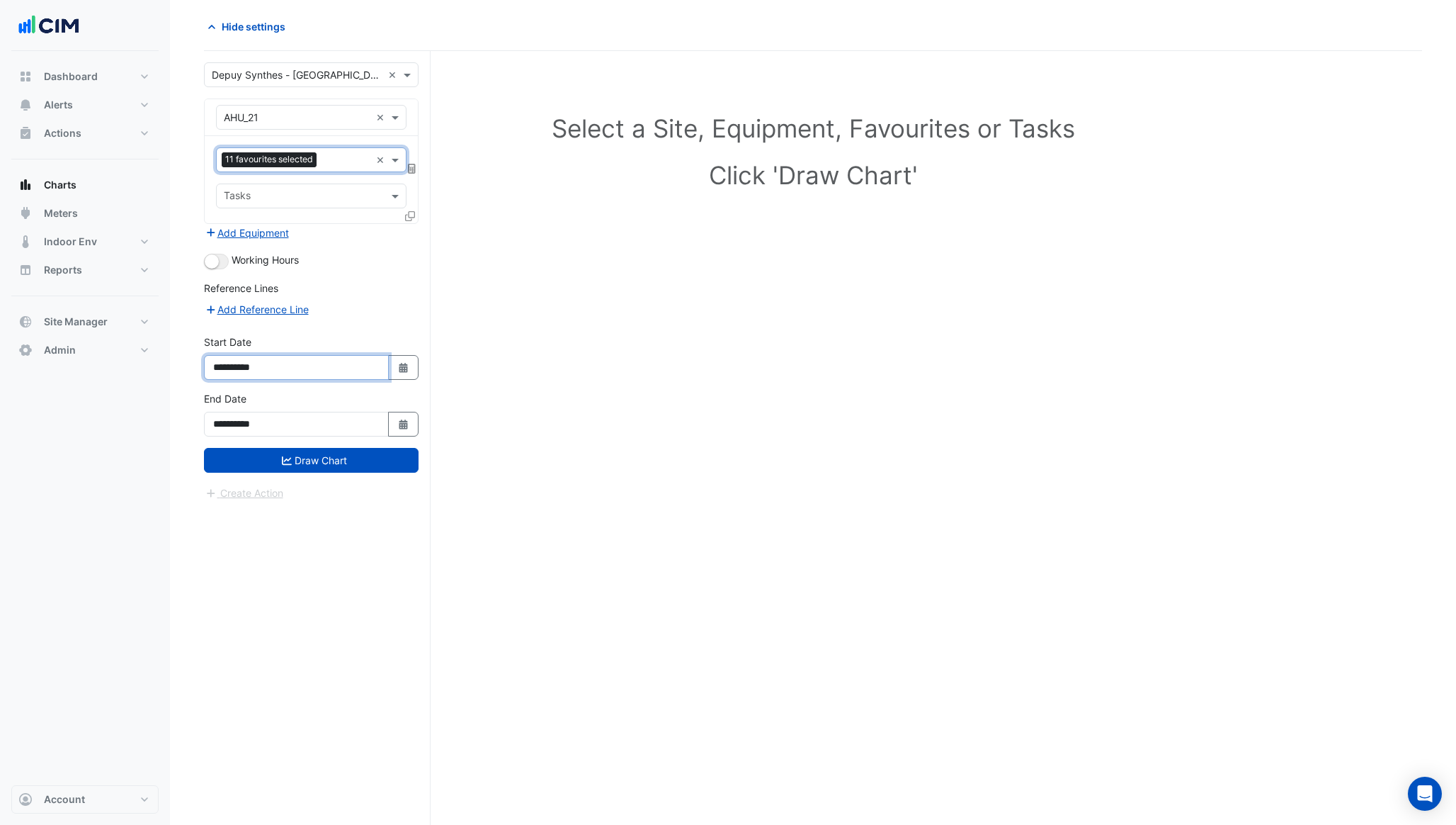
click at [253, 366] on input "**********" at bounding box center [297, 368] width 185 height 24
type input "**********"
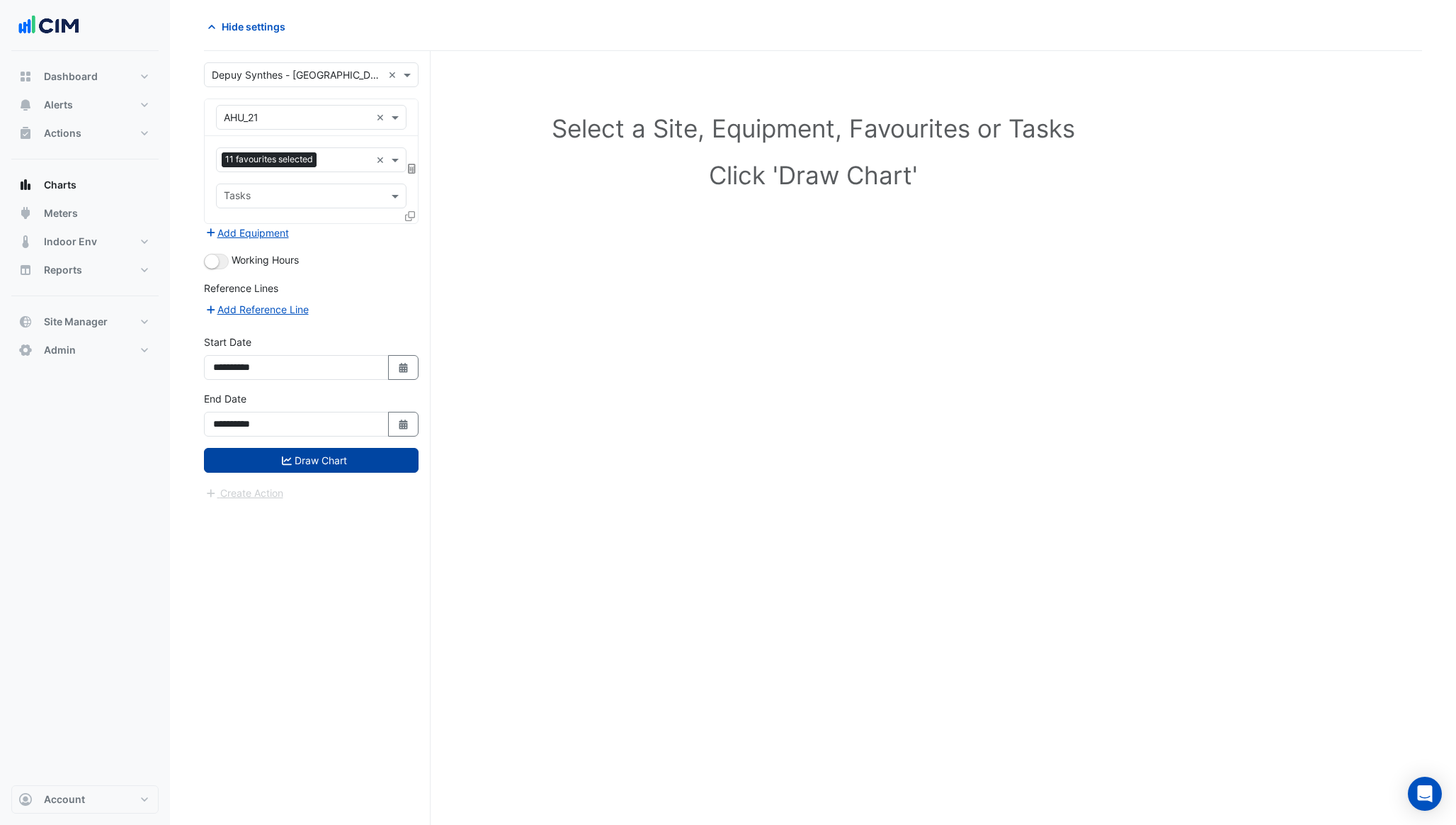
click at [323, 460] on button "Draw Chart" at bounding box center [312, 460] width 215 height 24
